Goal: Information Seeking & Learning: Learn about a topic

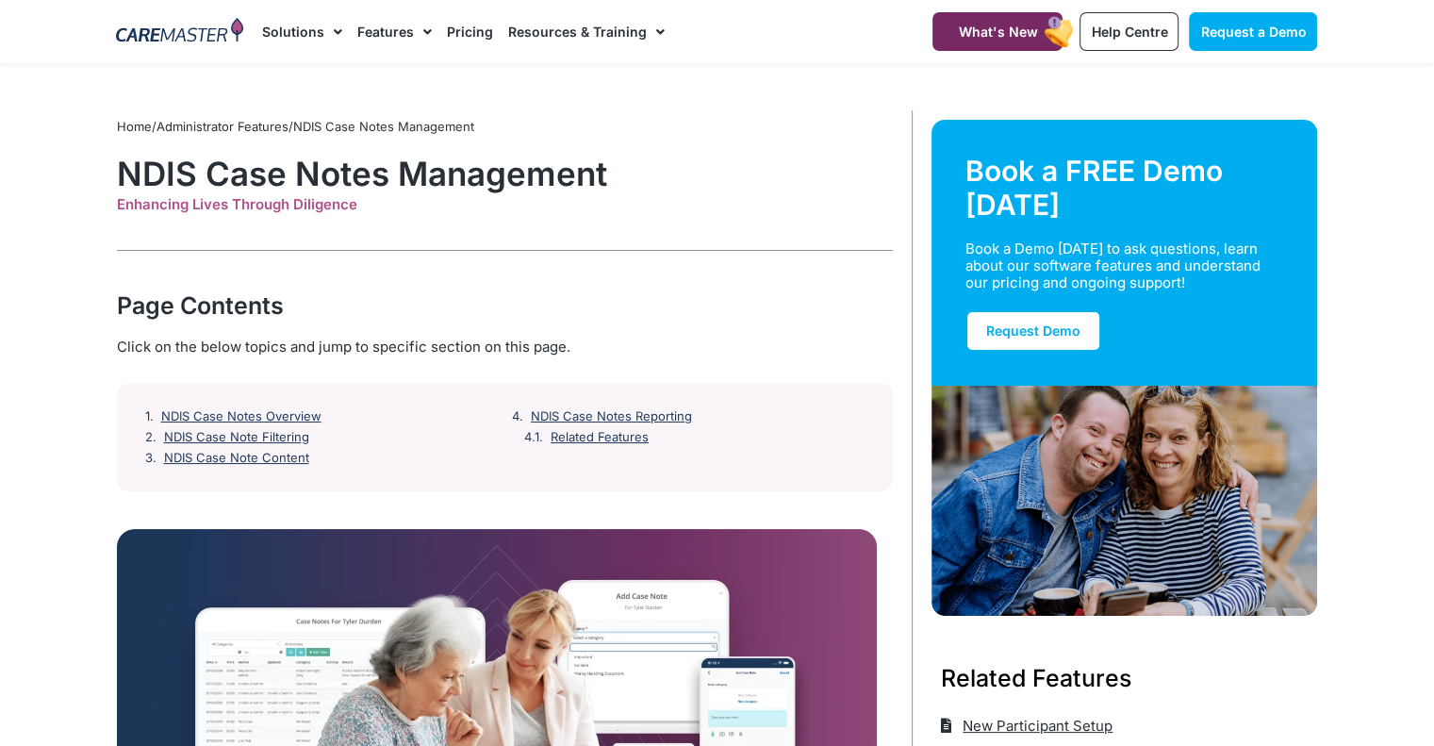
scroll to position [124, 0]
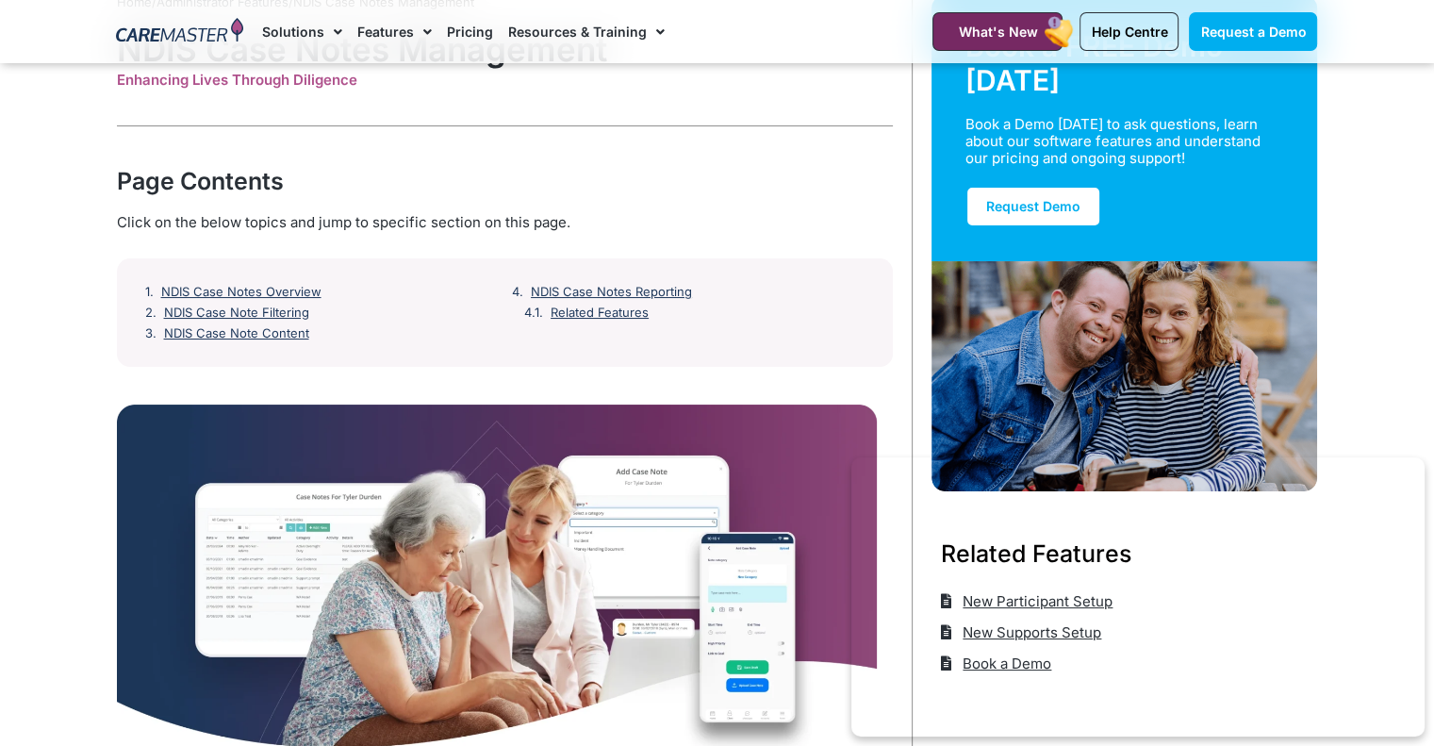
click at [475, 29] on link "Pricing" at bounding box center [470, 31] width 46 height 63
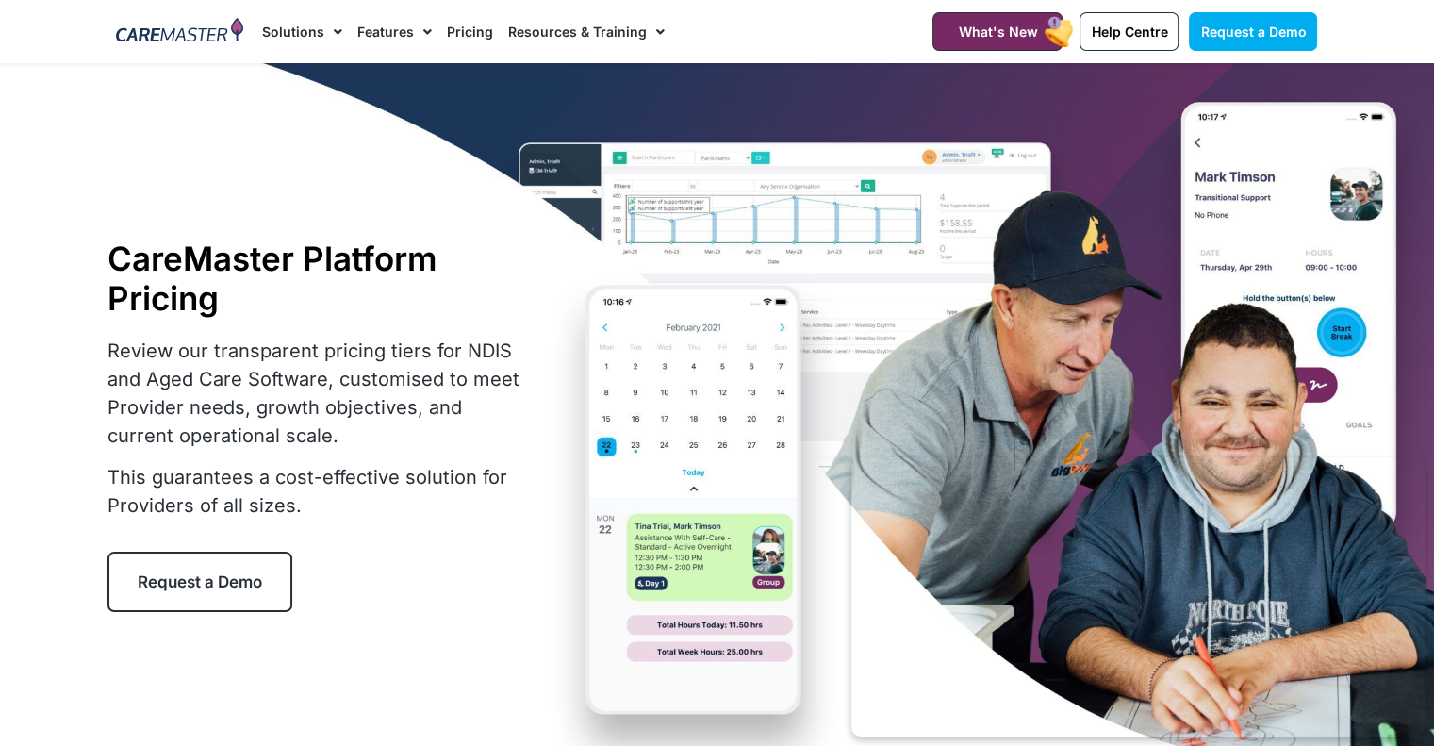
click at [337, 25] on span "Menu" at bounding box center [333, 32] width 18 height 32
click at [336, 27] on span "Menu" at bounding box center [333, 32] width 18 height 32
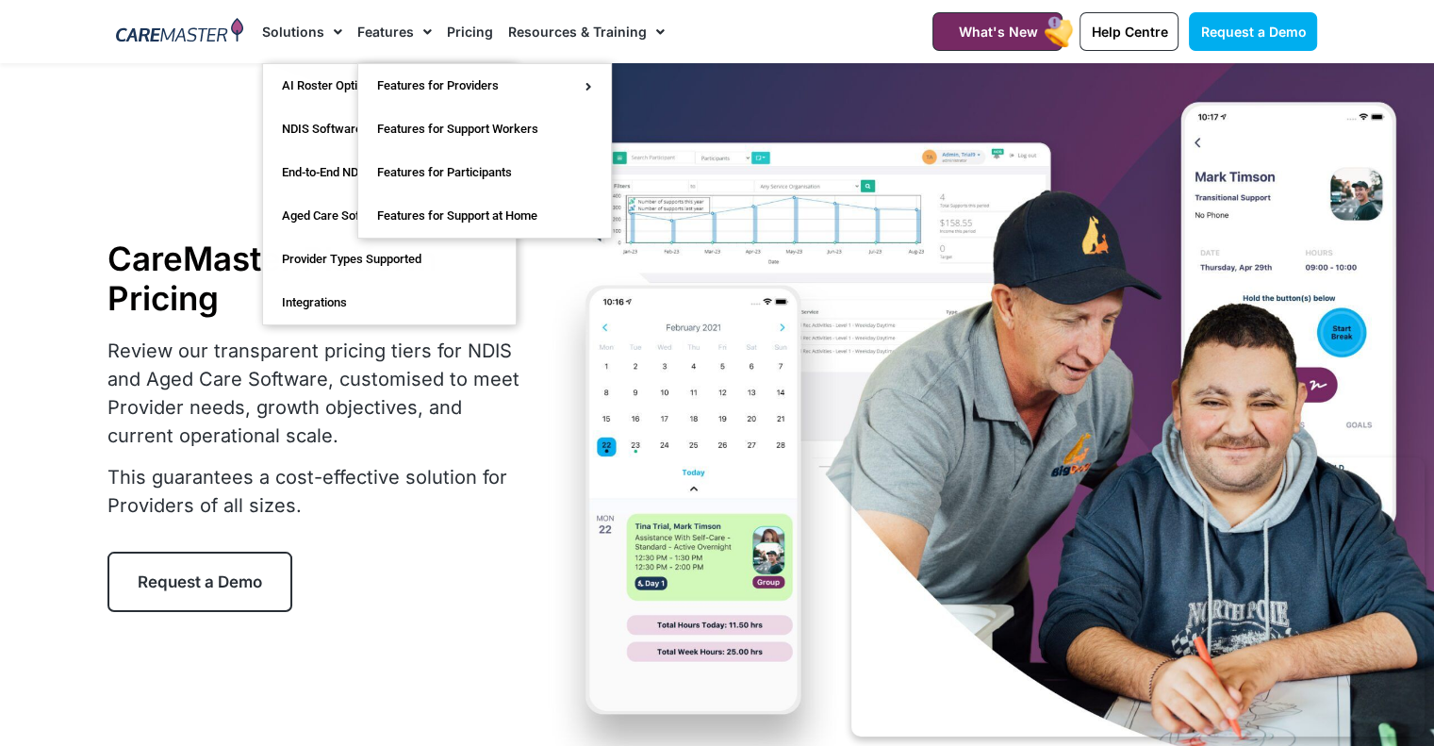
drag, startPoint x: 336, startPoint y: 28, endPoint x: 422, endPoint y: 27, distance: 85.8
click at [422, 27] on span "Menu" at bounding box center [423, 32] width 18 height 32
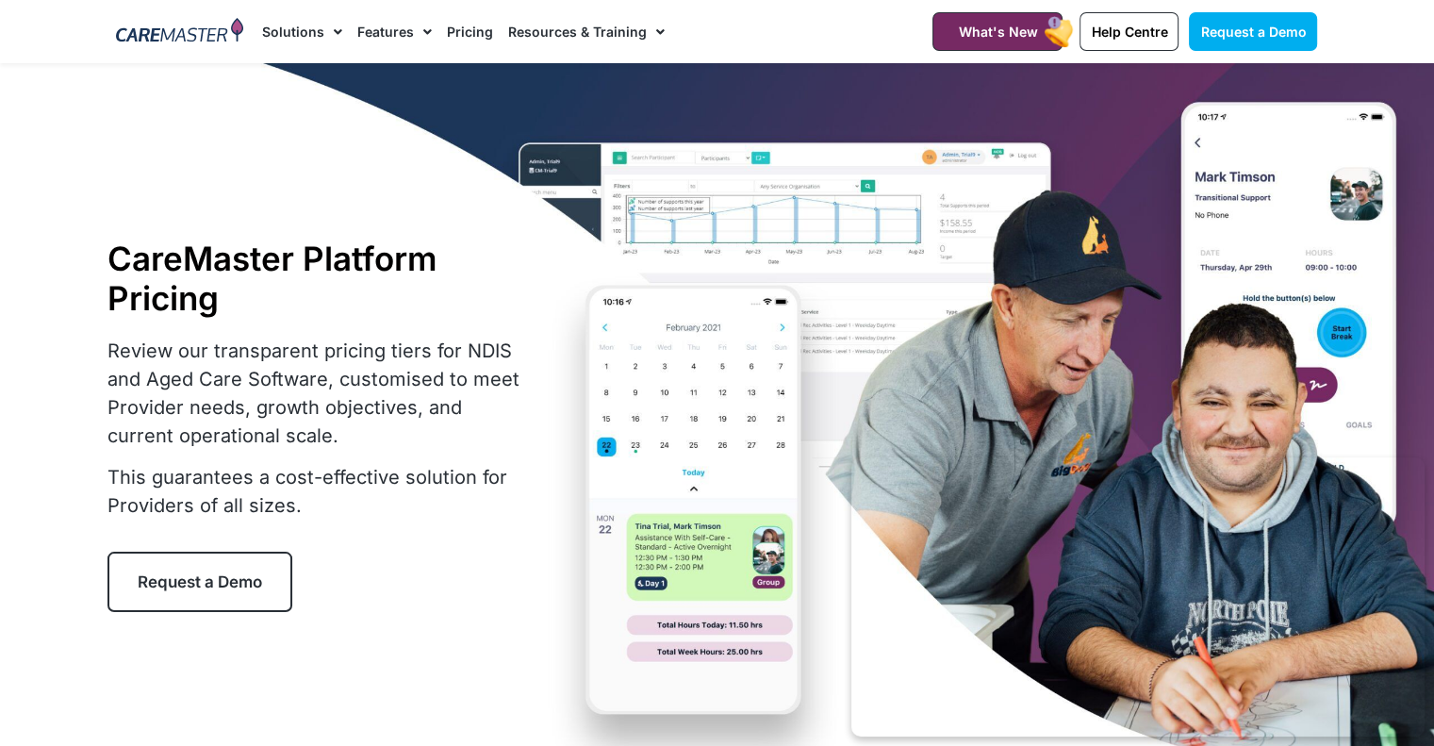
click at [423, 29] on span "Menu" at bounding box center [423, 32] width 18 height 32
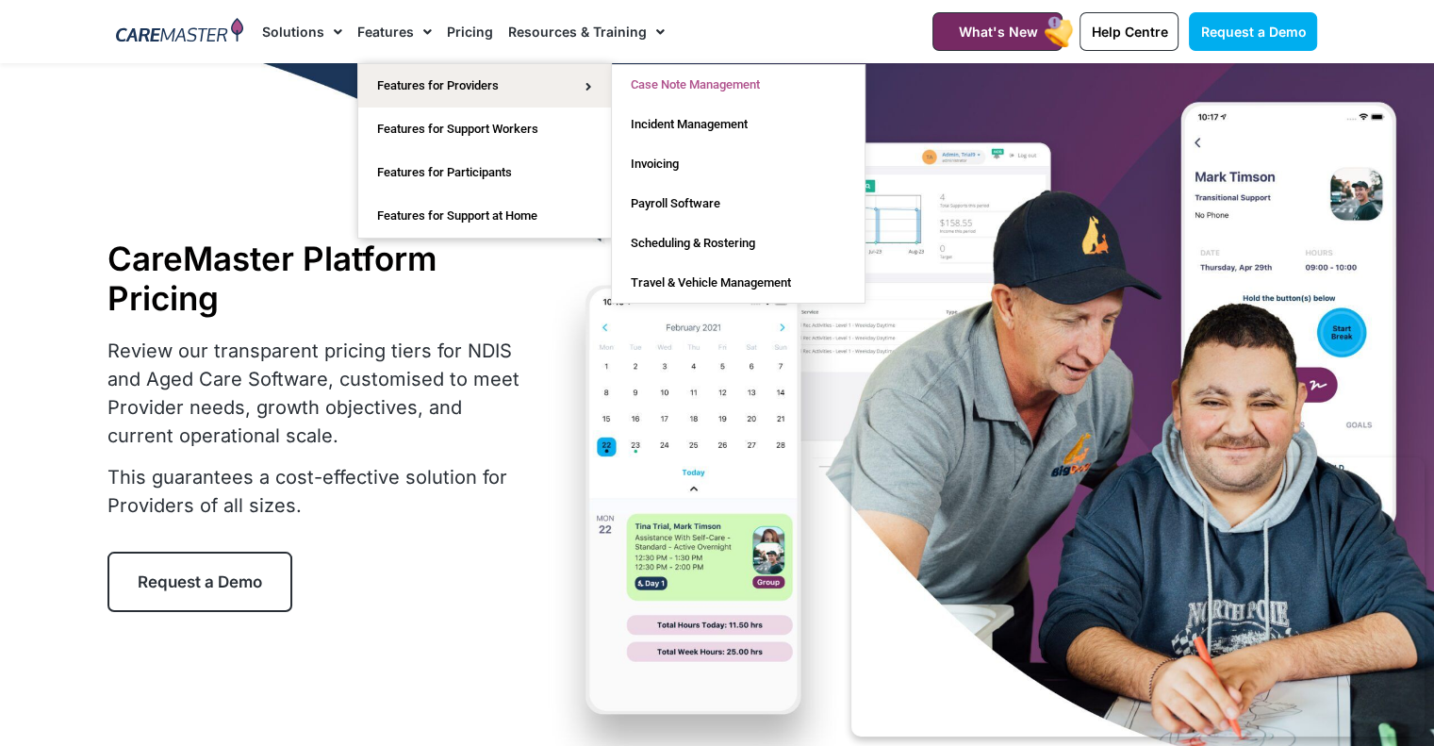
click at [671, 79] on link "Case Note Management" at bounding box center [738, 85] width 253 height 40
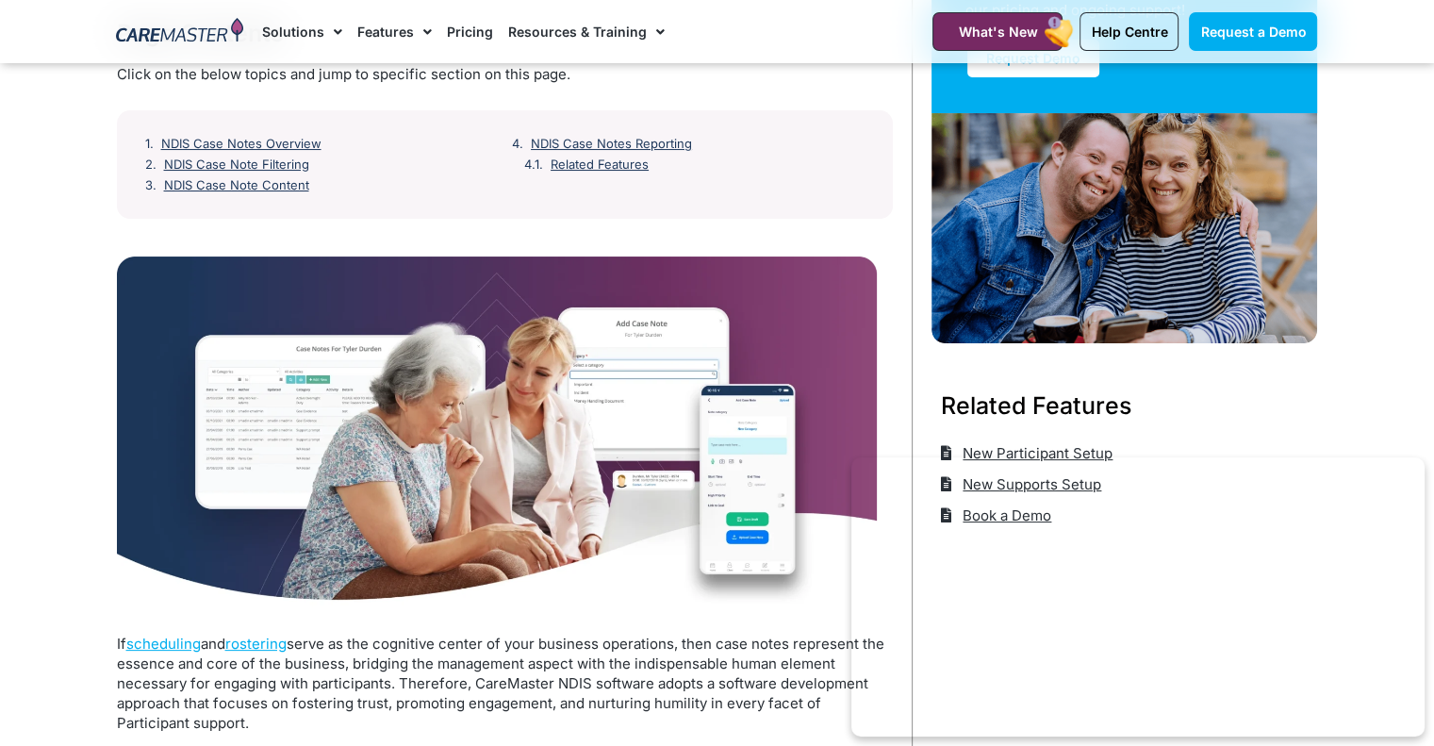
scroll to position [596, 0]
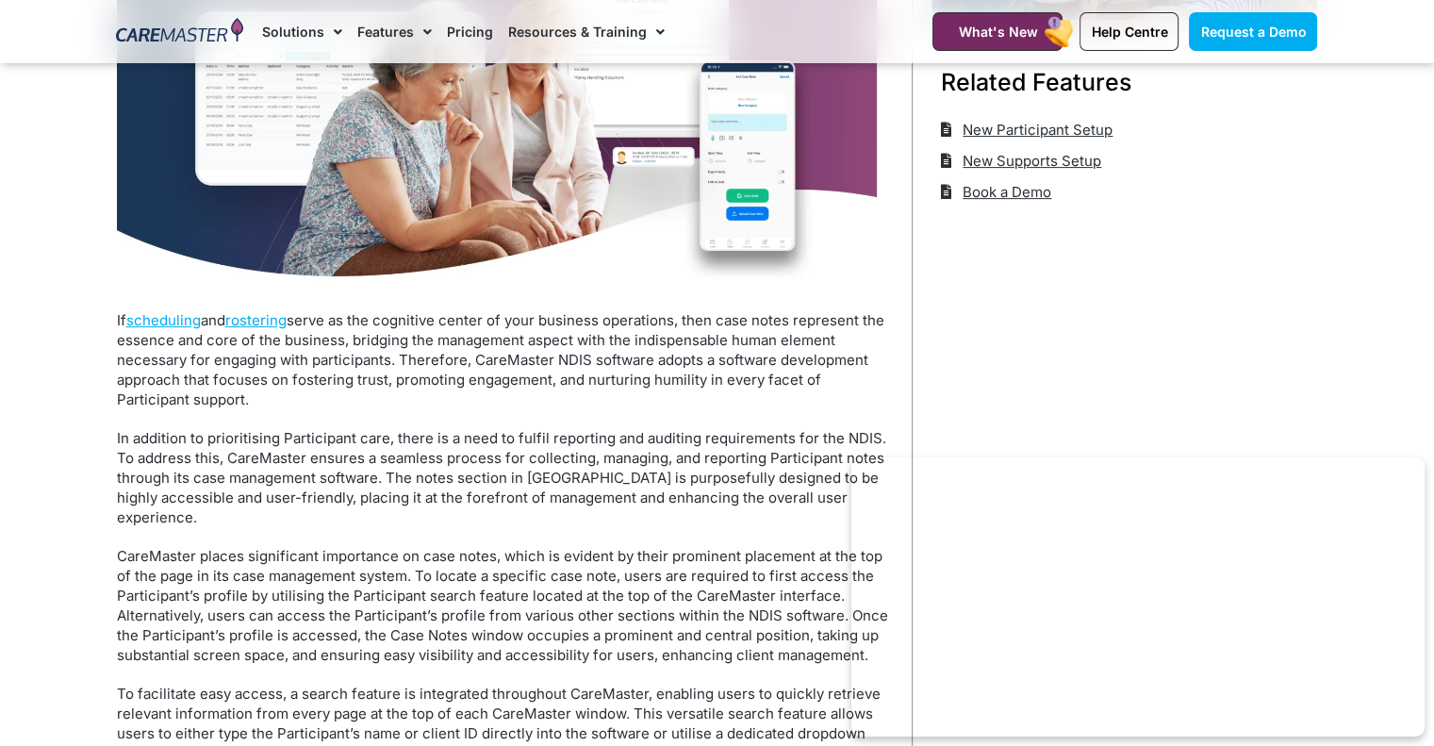
drag, startPoint x: 671, startPoint y: 90, endPoint x: 424, endPoint y: 401, distance: 397.4
click at [424, 401] on p "If scheduling and rostering serve as the cognitive center of your business oper…" at bounding box center [505, 359] width 776 height 99
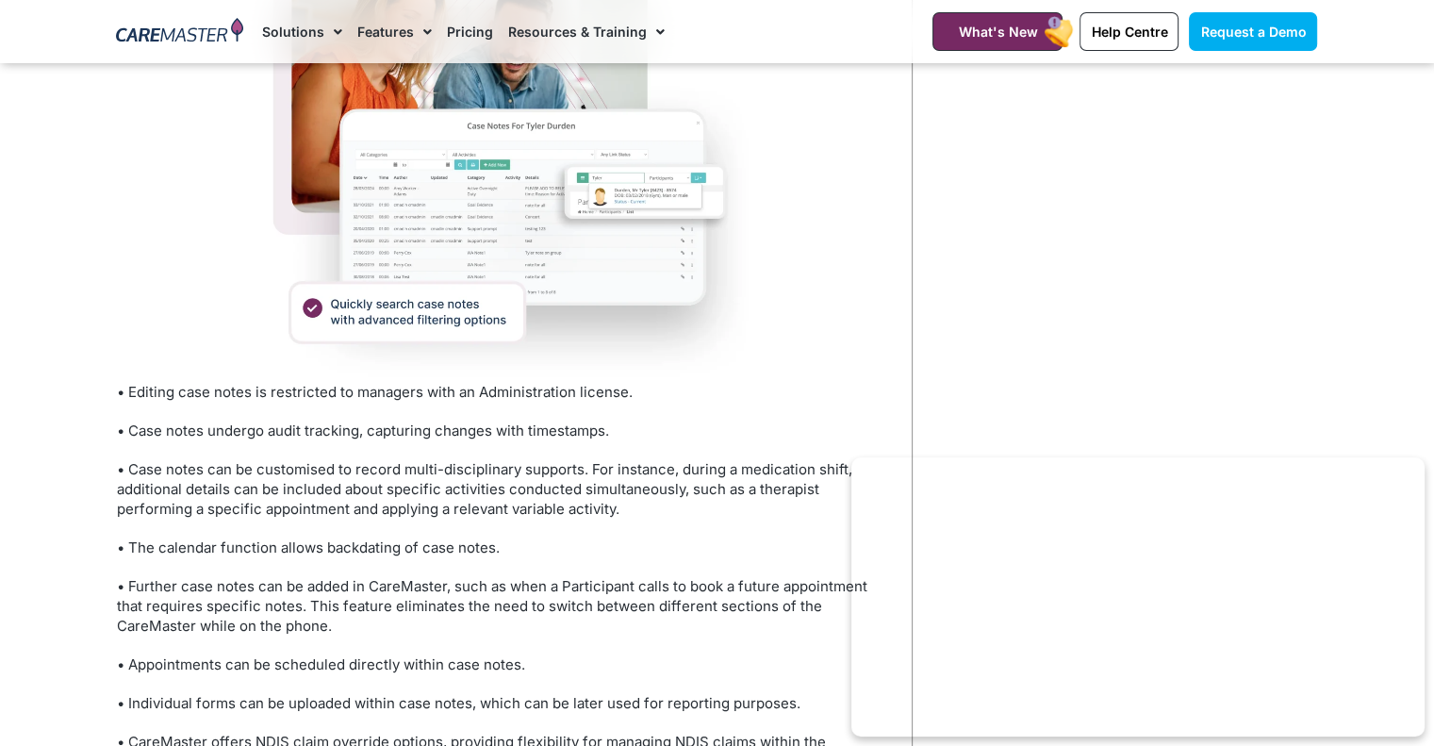
scroll to position [1822, 0]
